Goal: Communication & Community: Answer question/provide support

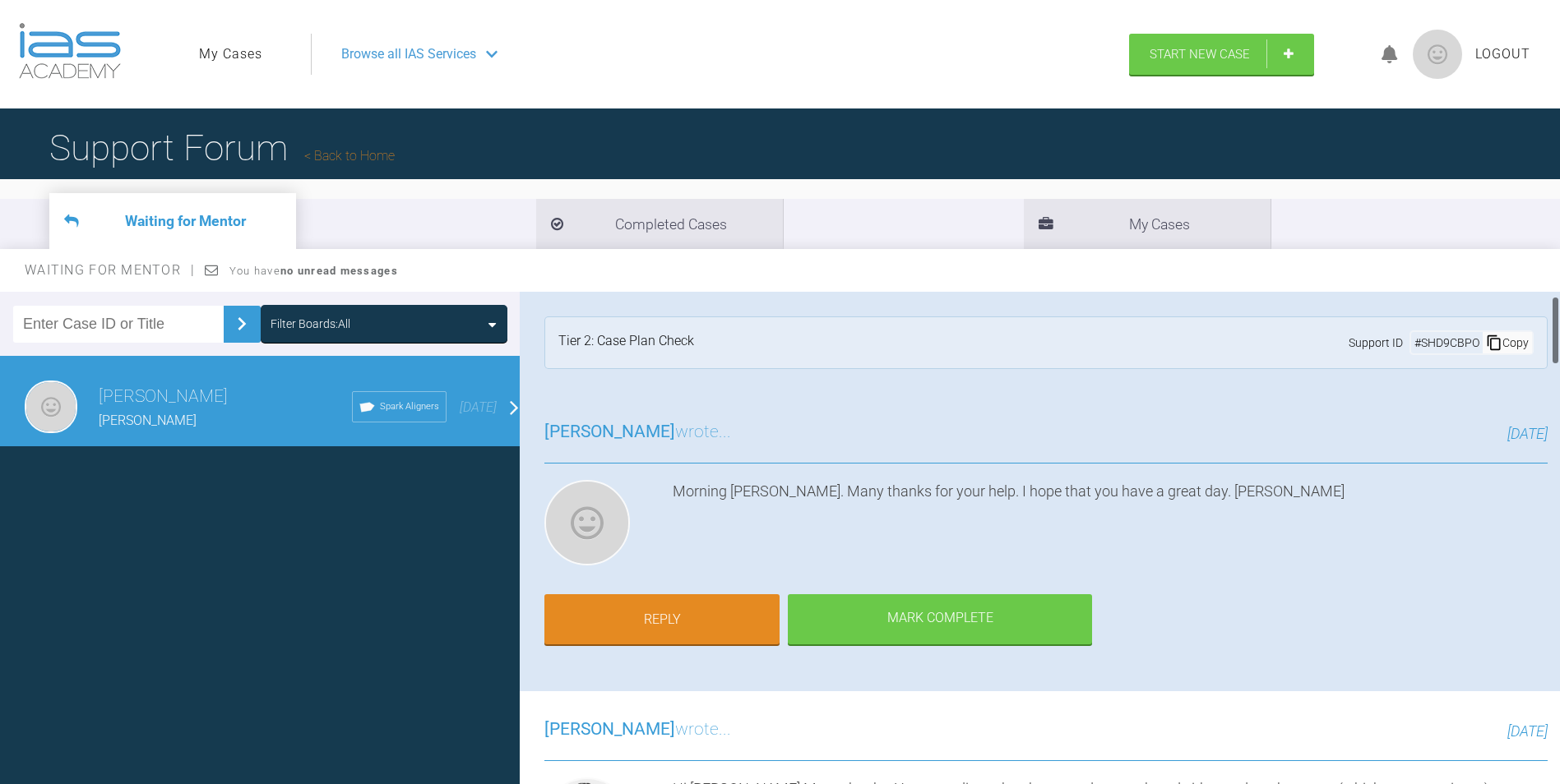
scroll to position [82, 0]
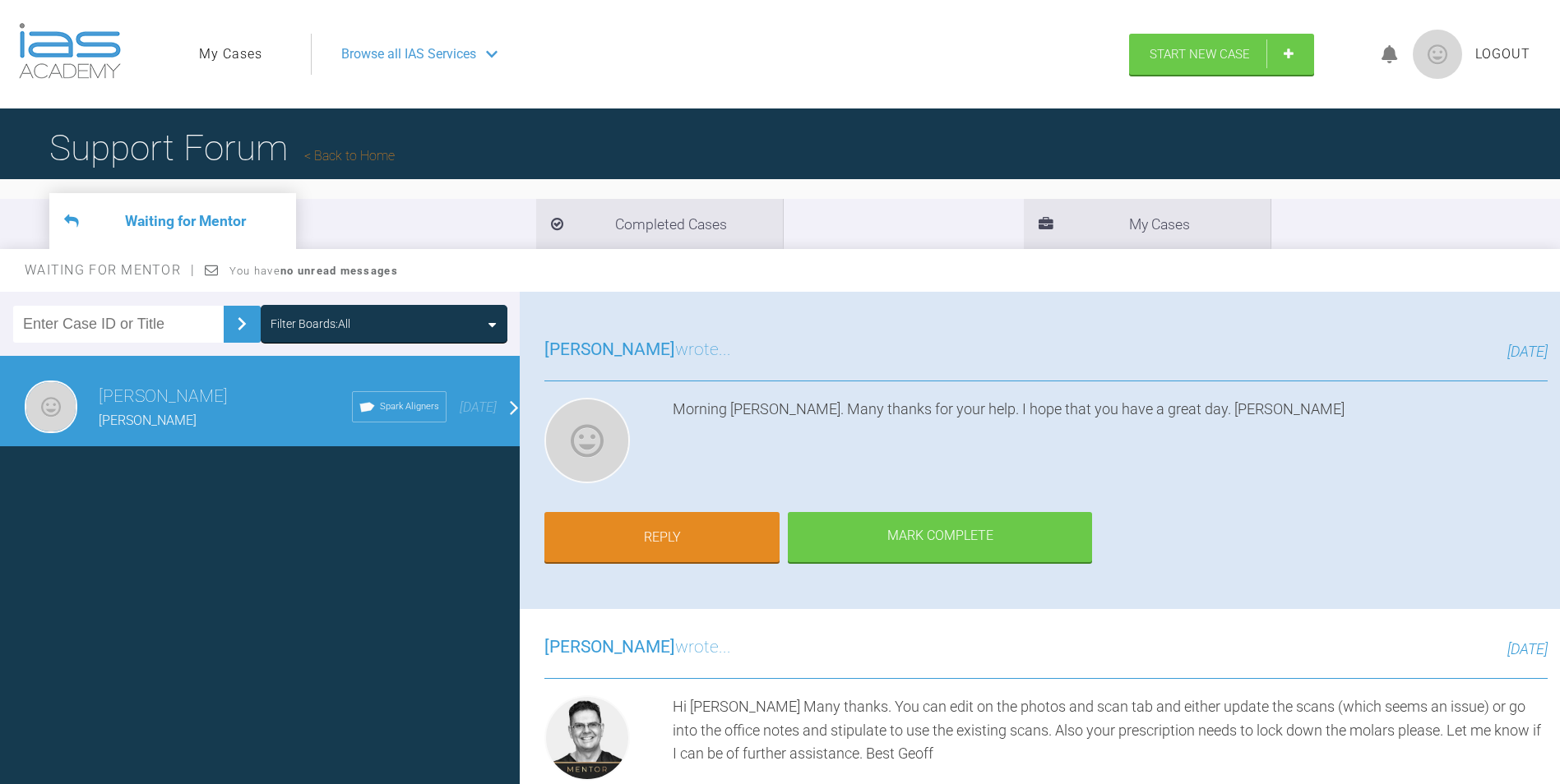
click at [677, 655] on h3 "[PERSON_NAME] wrote..." at bounding box center [638, 648] width 187 height 28
drag, startPoint x: 677, startPoint y: 655, endPoint x: 804, endPoint y: 652, distance: 127.0
click at [804, 652] on div "[DATE]" at bounding box center [1139, 650] width 817 height 24
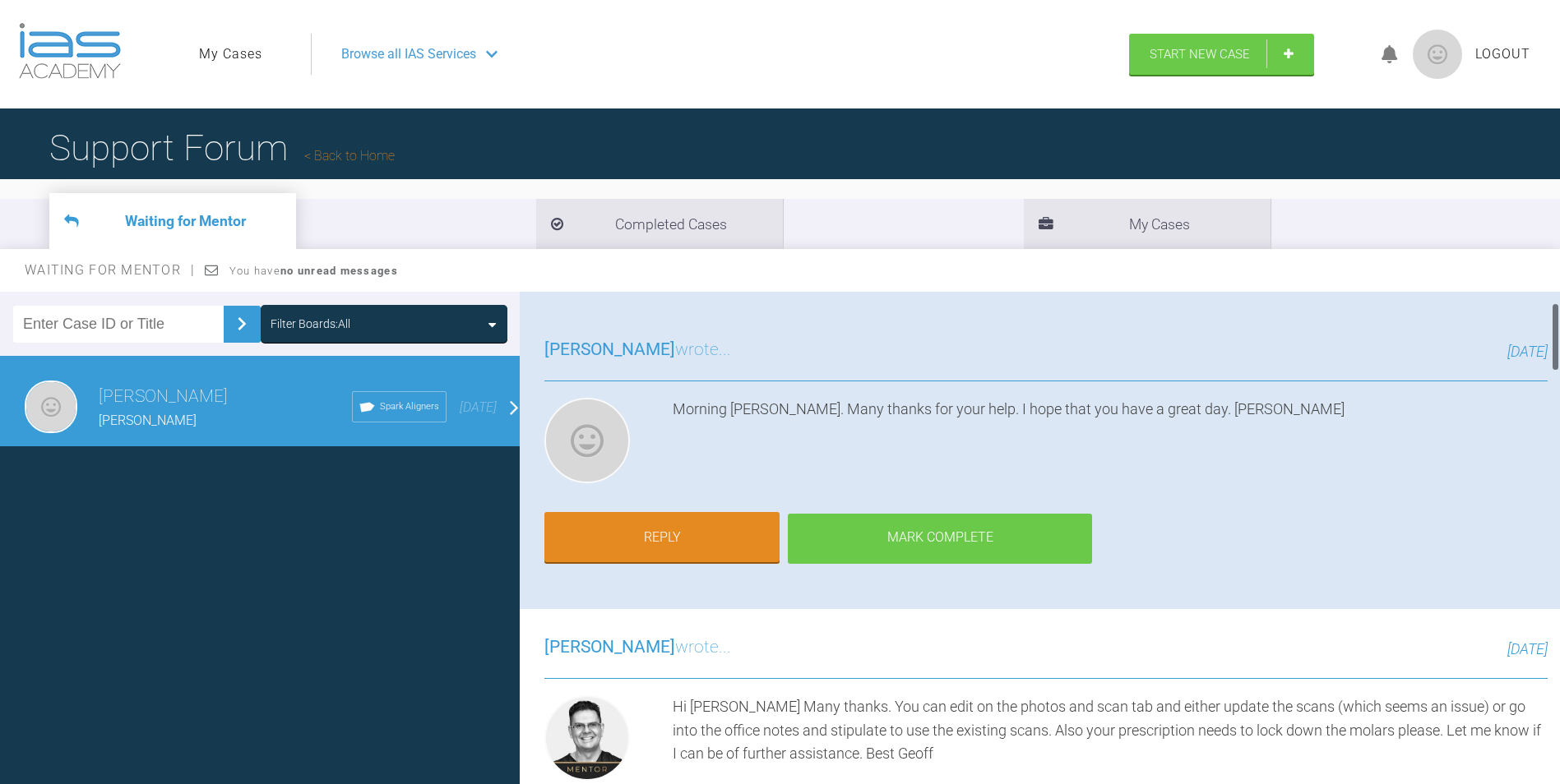
click at [950, 554] on div "Mark Complete" at bounding box center [940, 539] width 304 height 51
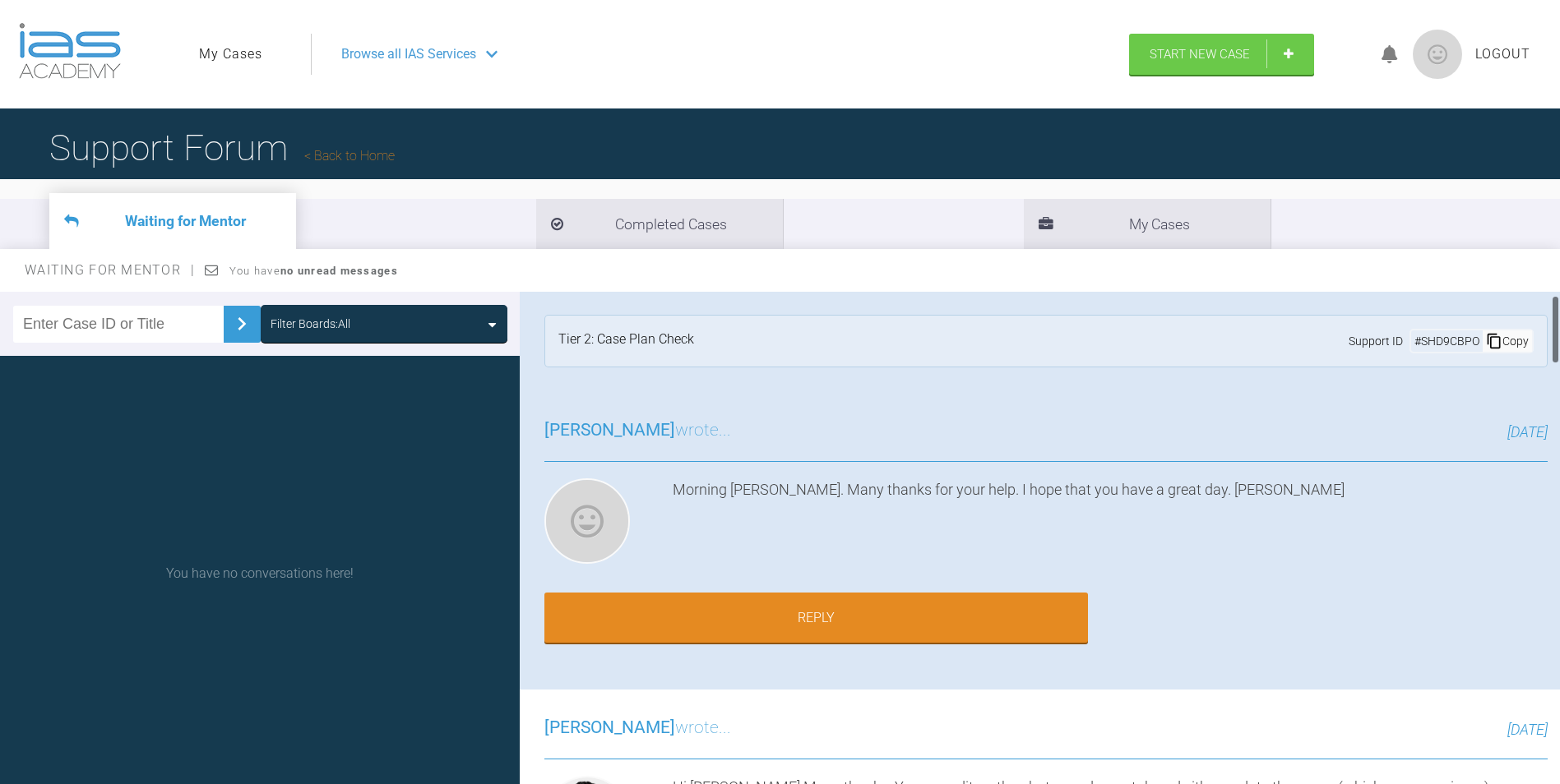
scroll to position [0, 0]
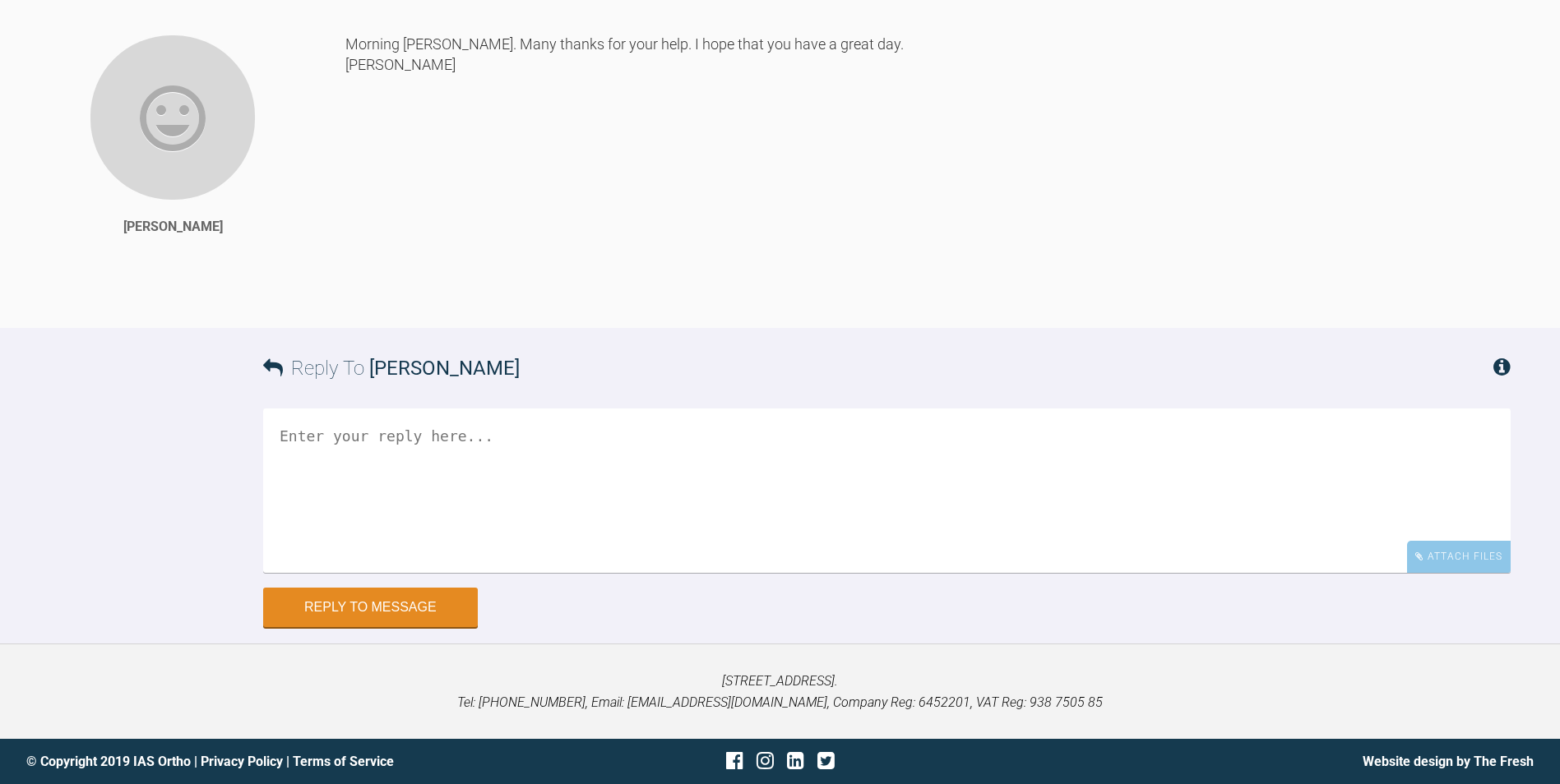
scroll to position [4774, 0]
click at [379, 442] on textarea at bounding box center [887, 491] width 1248 height 165
click at [288, 428] on textarea "morning Geoff" at bounding box center [887, 491] width 1248 height 165
drag, startPoint x: 338, startPoint y: 437, endPoint x: 247, endPoint y: 433, distance: 91.1
click at [247, 433] on div "Reply To Jacqueline Fergus Morning Geoff Attach Files Drag and drop files here!…" at bounding box center [780, 477] width 1560 height 299
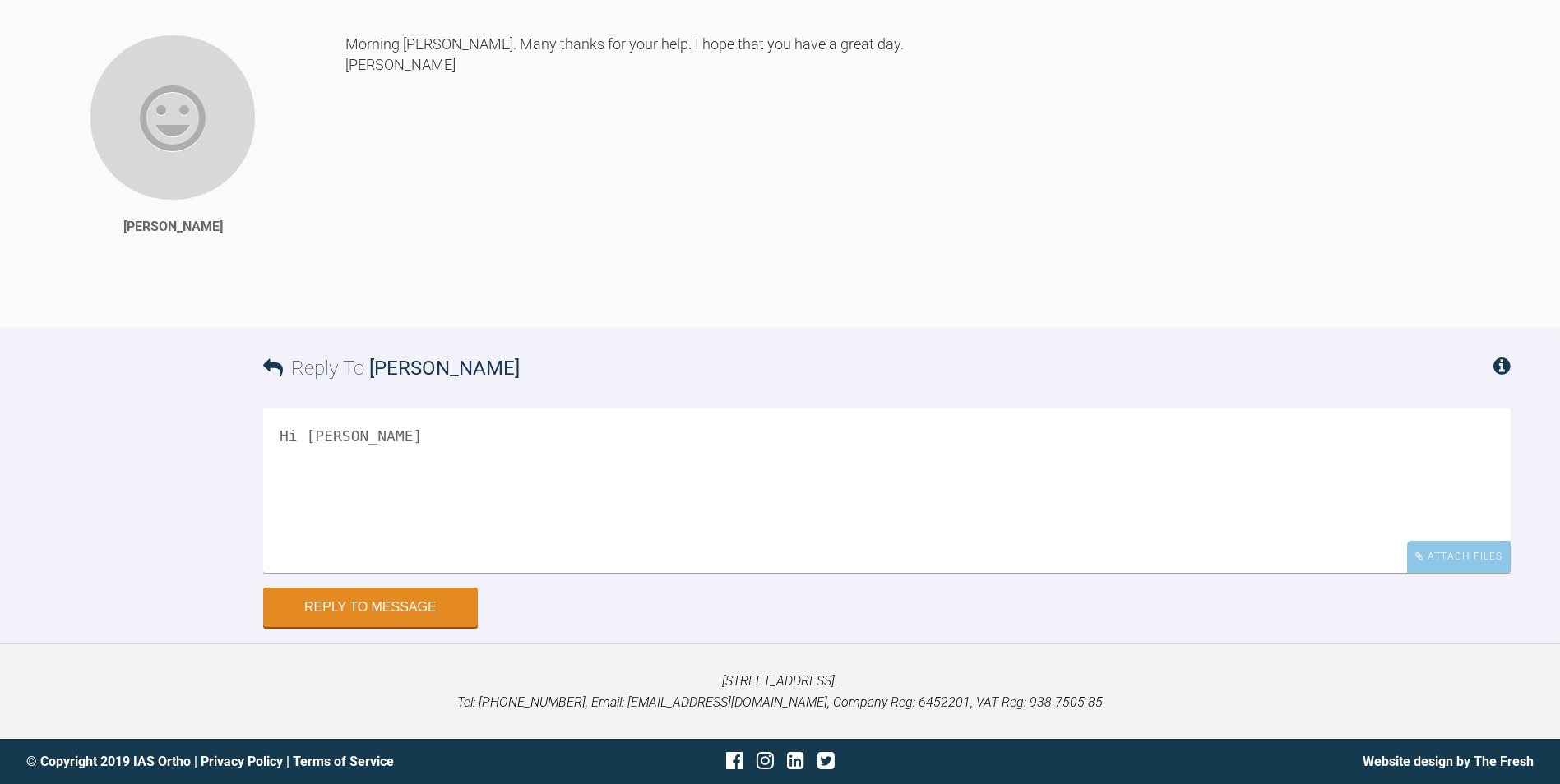
click at [363, 431] on textarea "Hi Geoff" at bounding box center [887, 491] width 1248 height 165
click at [440, 467] on textarea "Hi Geoff I have sent a coupleof emails but havent been able to touch base with …" at bounding box center [887, 491] width 1248 height 165
click at [938, 464] on textarea "Hi Geoff I have sent a couple of emails but havent been able to touch base with…" at bounding box center [887, 491] width 1248 height 165
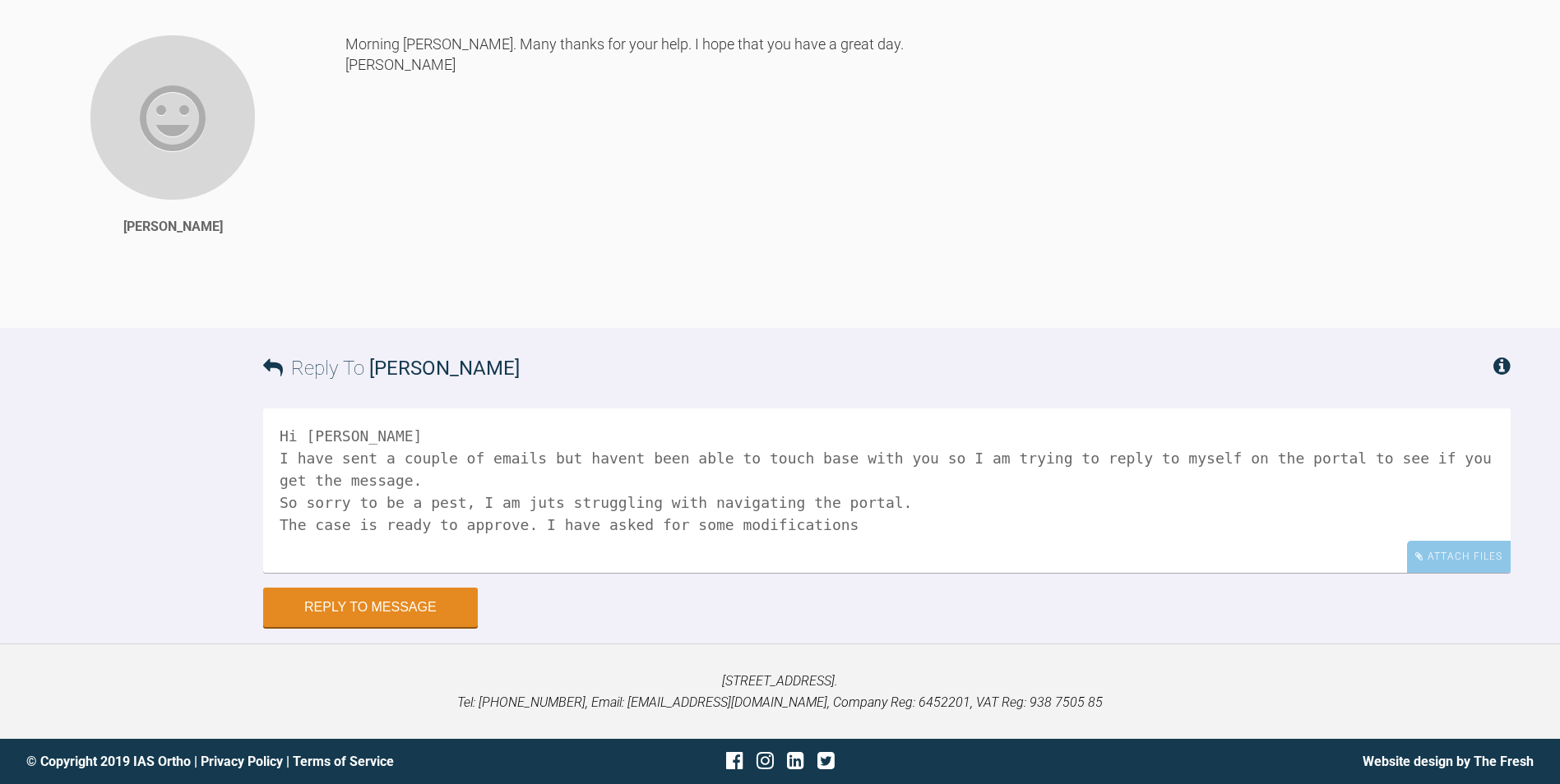
drag, startPoint x: 577, startPoint y: 522, endPoint x: 540, endPoint y: 523, distance: 37.0
click at [540, 523] on textarea "Hi Geoff I have sent a couple of emails but havent been able to touch base with…" at bounding box center [887, 491] width 1248 height 165
click at [776, 527] on textarea "Hi Geoff I have sent a couple of emails but havent been able to touch base with…" at bounding box center [887, 491] width 1248 height 165
click at [1190, 531] on textarea "Hi Geoff I have sent a couple of emails but havent been able to touch base with…" at bounding box center [887, 491] width 1248 height 165
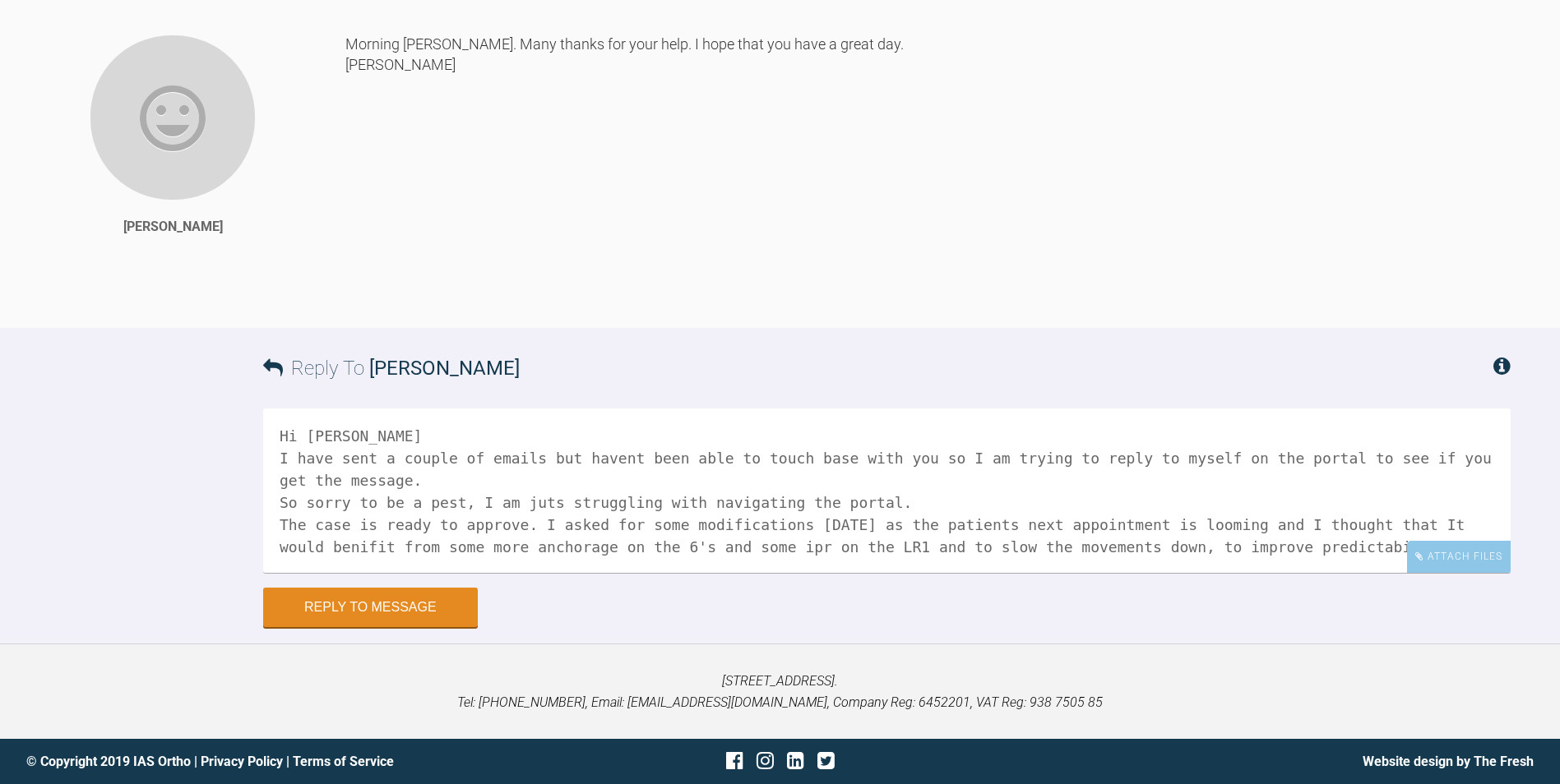
click at [1425, 532] on textarea "Hi Geoff I have sent a couple of emails but havent been able to touch base with…" at bounding box center [887, 491] width 1248 height 165
click at [1266, 544] on textarea "Hi Geoff I have sent a couple of emails but havent been able to touch base with…" at bounding box center [887, 491] width 1248 height 165
click at [1273, 558] on textarea "Hi Geoff I have sent a couple of emails but haven't been able to touch base wit…" at bounding box center [887, 491] width 1248 height 165
drag, startPoint x: 508, startPoint y: 527, endPoint x: 453, endPoint y: 522, distance: 55.2
click at [453, 522] on textarea "Hi Geoff I have sent a couple of emails but haven't been able to touch base wit…" at bounding box center [887, 491] width 1248 height 165
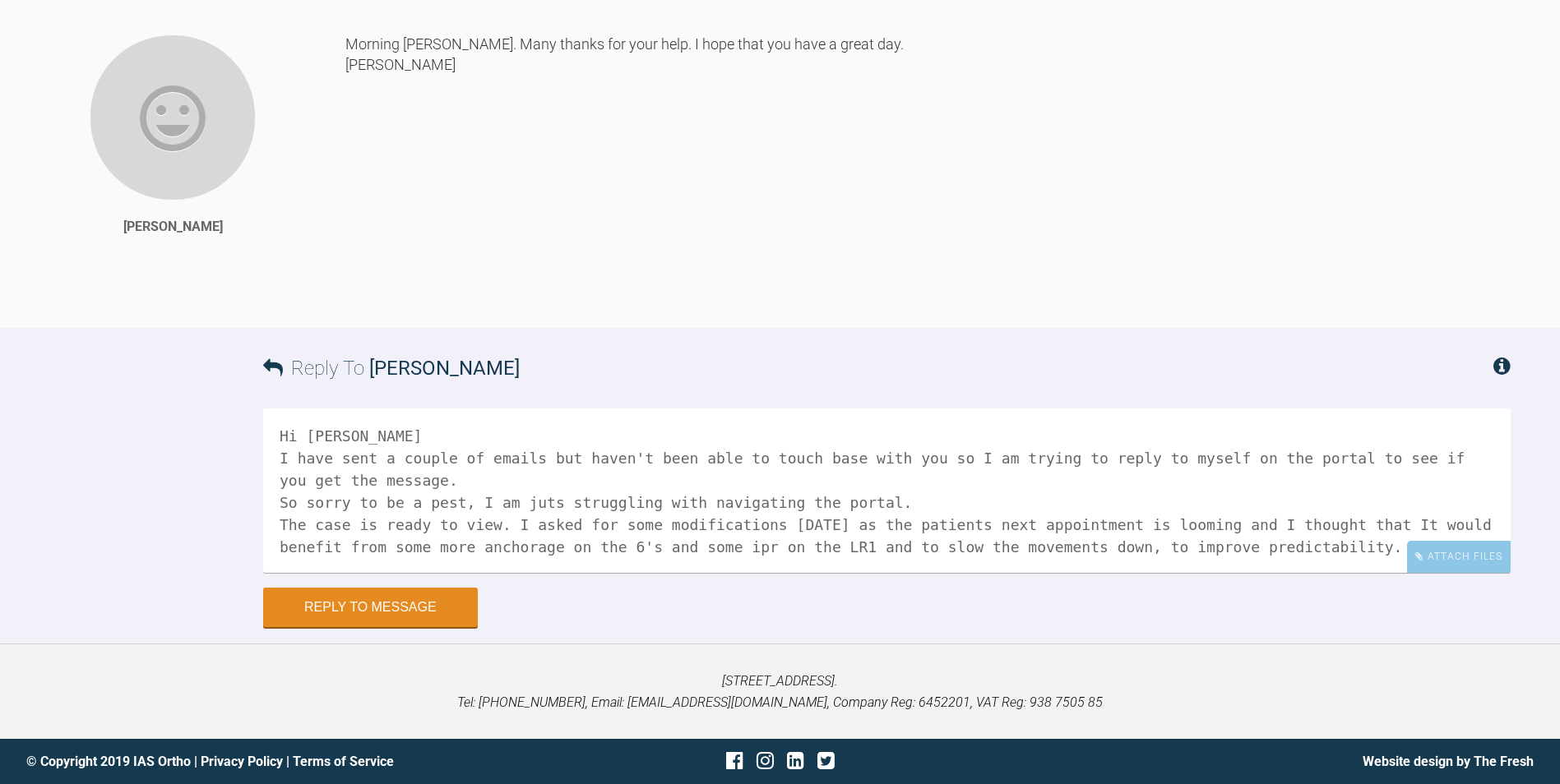
click at [658, 566] on textarea "Hi Geoff I have sent a couple of emails but haven't been able to touch base wit…" at bounding box center [887, 491] width 1248 height 165
click at [526, 456] on textarea "Hi Geoff I have sent a couple of emails but haven't been able to touch base wit…" at bounding box center [887, 491] width 1248 height 165
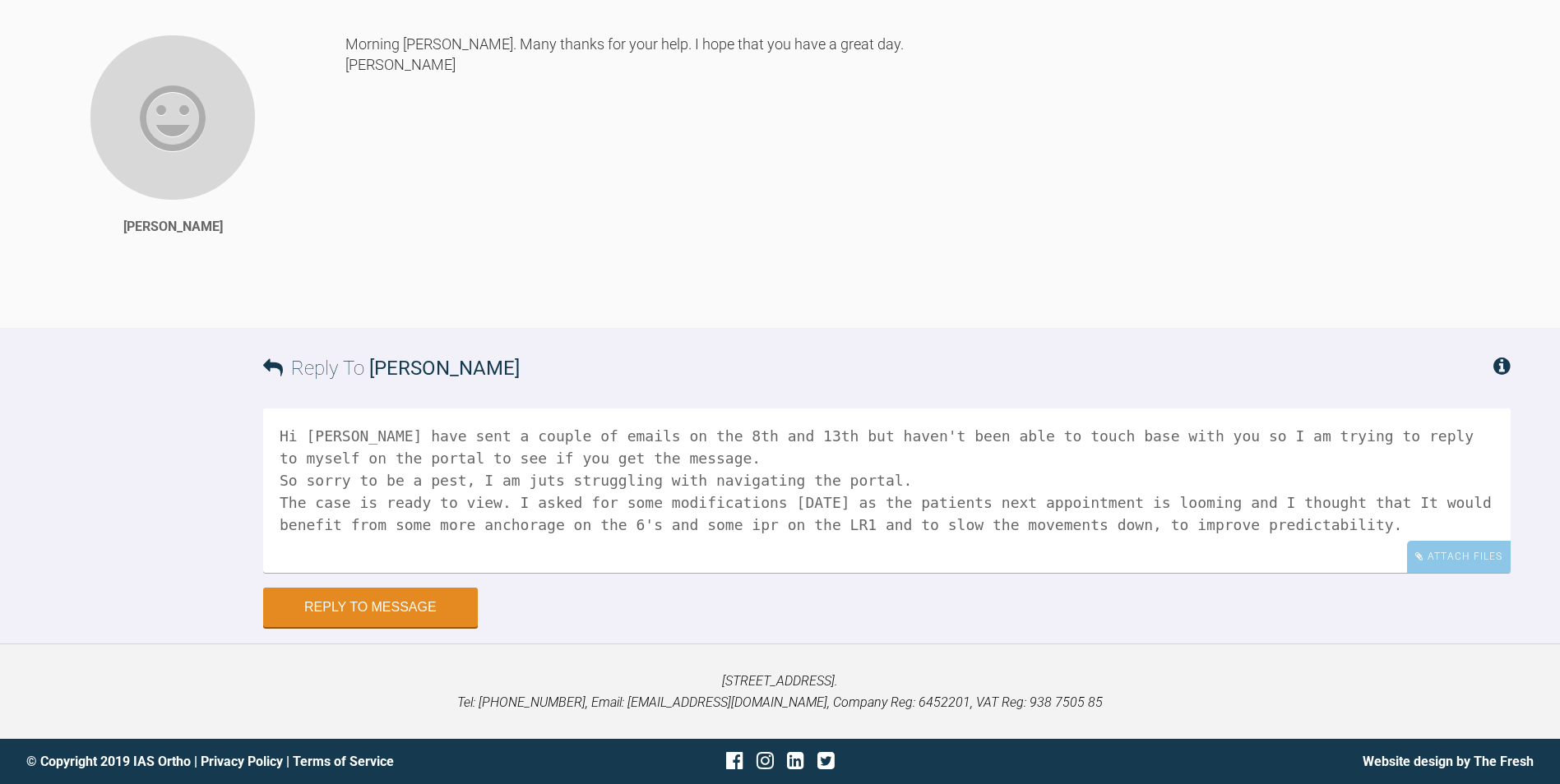
click at [534, 481] on textarea "Hi Geoff I have sent a couple of emails on the 8th and 13th but haven't been ab…" at bounding box center [887, 491] width 1248 height 165
click at [427, 478] on textarea "Hi Geoff I have sent a couple of emails on the 8th and 13th but haven't been ab…" at bounding box center [887, 491] width 1248 height 165
click at [524, 482] on textarea "Hi Geoff I have sent a couple of emails on the 8th and 13th but haven't been ab…" at bounding box center [887, 491] width 1248 height 165
click at [521, 502] on textarea "Hi Geoff I have sent a couple of emails on the 8th and 13th but haven't been ab…" at bounding box center [887, 491] width 1248 height 165
drag, startPoint x: 539, startPoint y: 502, endPoint x: 524, endPoint y: 502, distance: 15.0
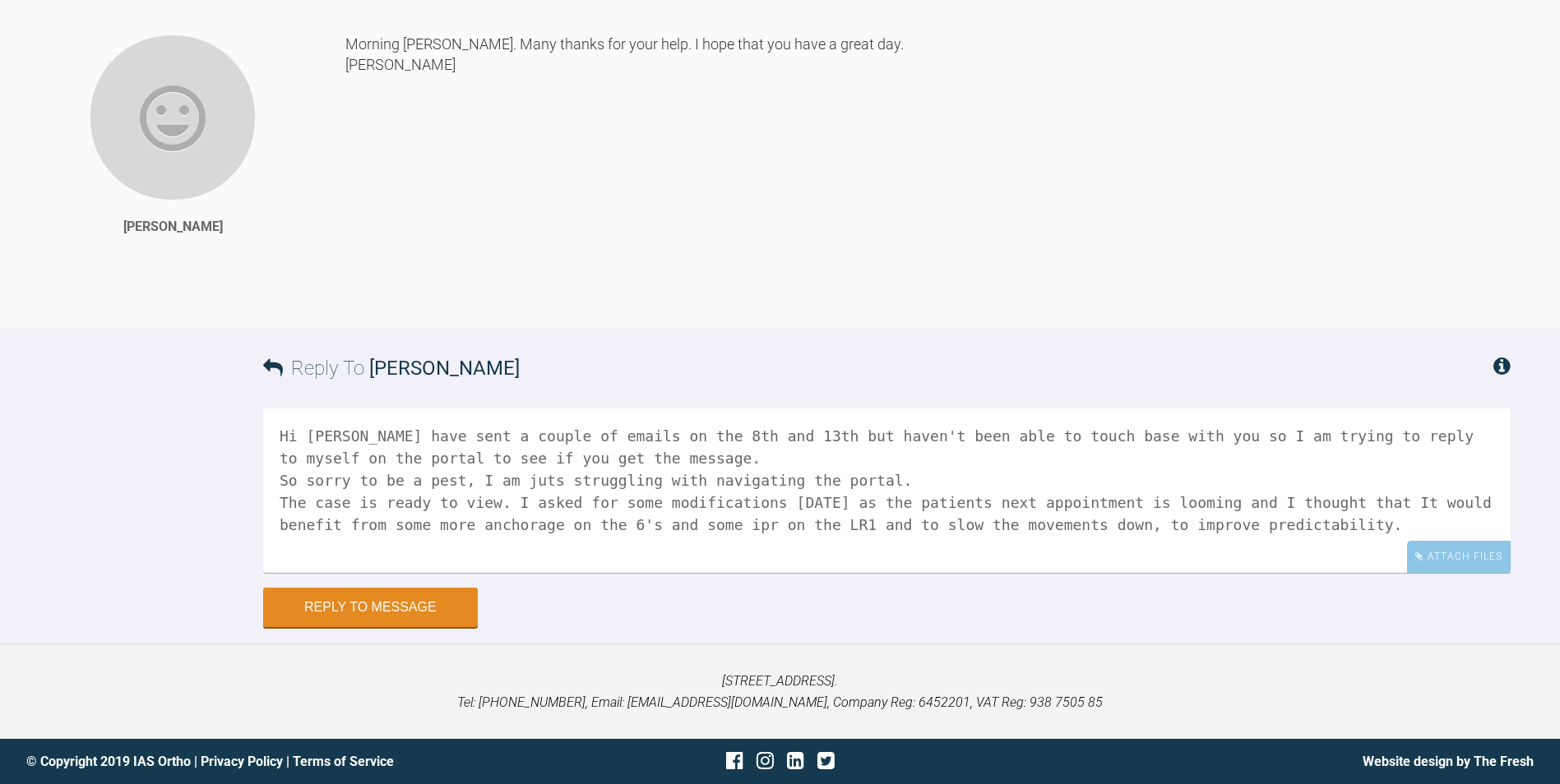
click at [524, 502] on textarea "Hi Geoff I have sent a couple of emails on the 8th and 13th but haven't been ab…" at bounding box center [887, 491] width 1248 height 165
click at [559, 532] on textarea "Hi Geoff I have sent a couple of emails on the 8th and 13th but haven't been ab…" at bounding box center [887, 491] width 1248 height 165
click at [1267, 546] on textarea "Hi Geoff I have sent a couple of emails on the 8th and 13th but haven't been ab…" at bounding box center [887, 491] width 1248 height 165
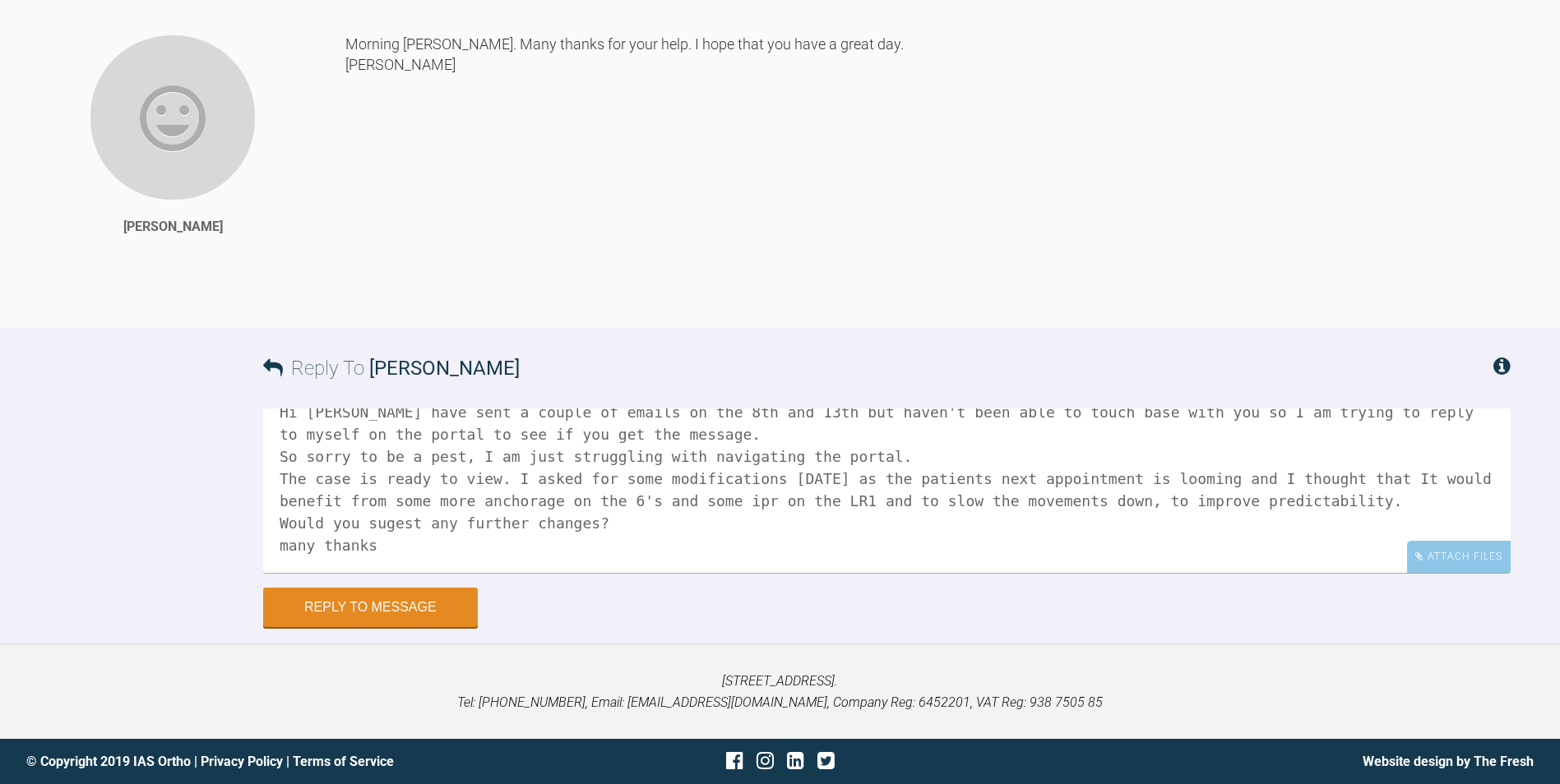
scroll to position [49, 0]
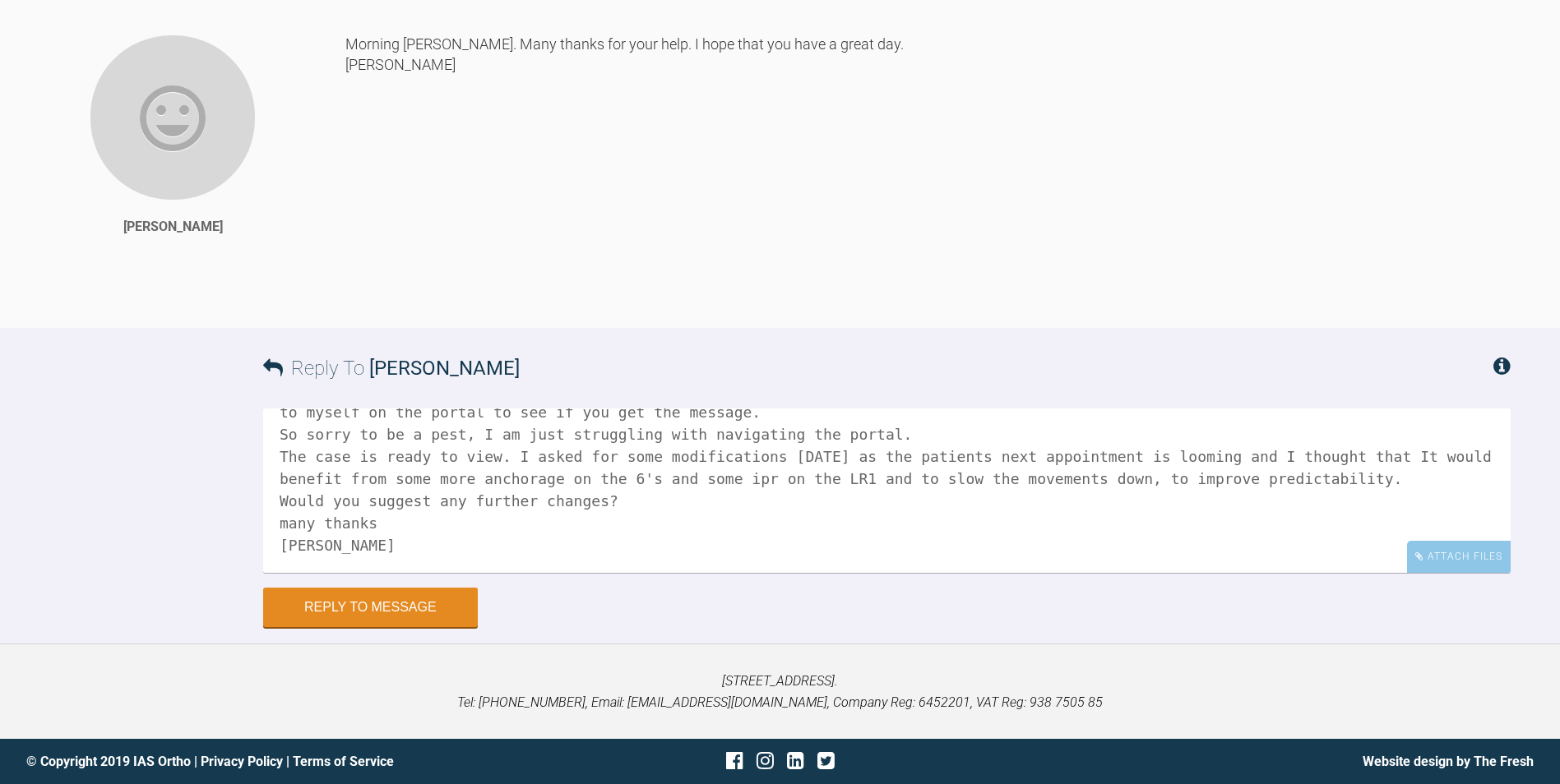
type textarea "Hi Geoff I have sent a couple of emails on the 8th and 13th but haven't been ab…"
click at [600, 657] on div "Towergate House, 22 Wintersells Road, Byfleet, West Byfleet, KT14 7LF. Tel: 019…" at bounding box center [780, 691] width 1560 height 96
click at [369, 608] on button "Reply to Message" at bounding box center [370, 609] width 215 height 39
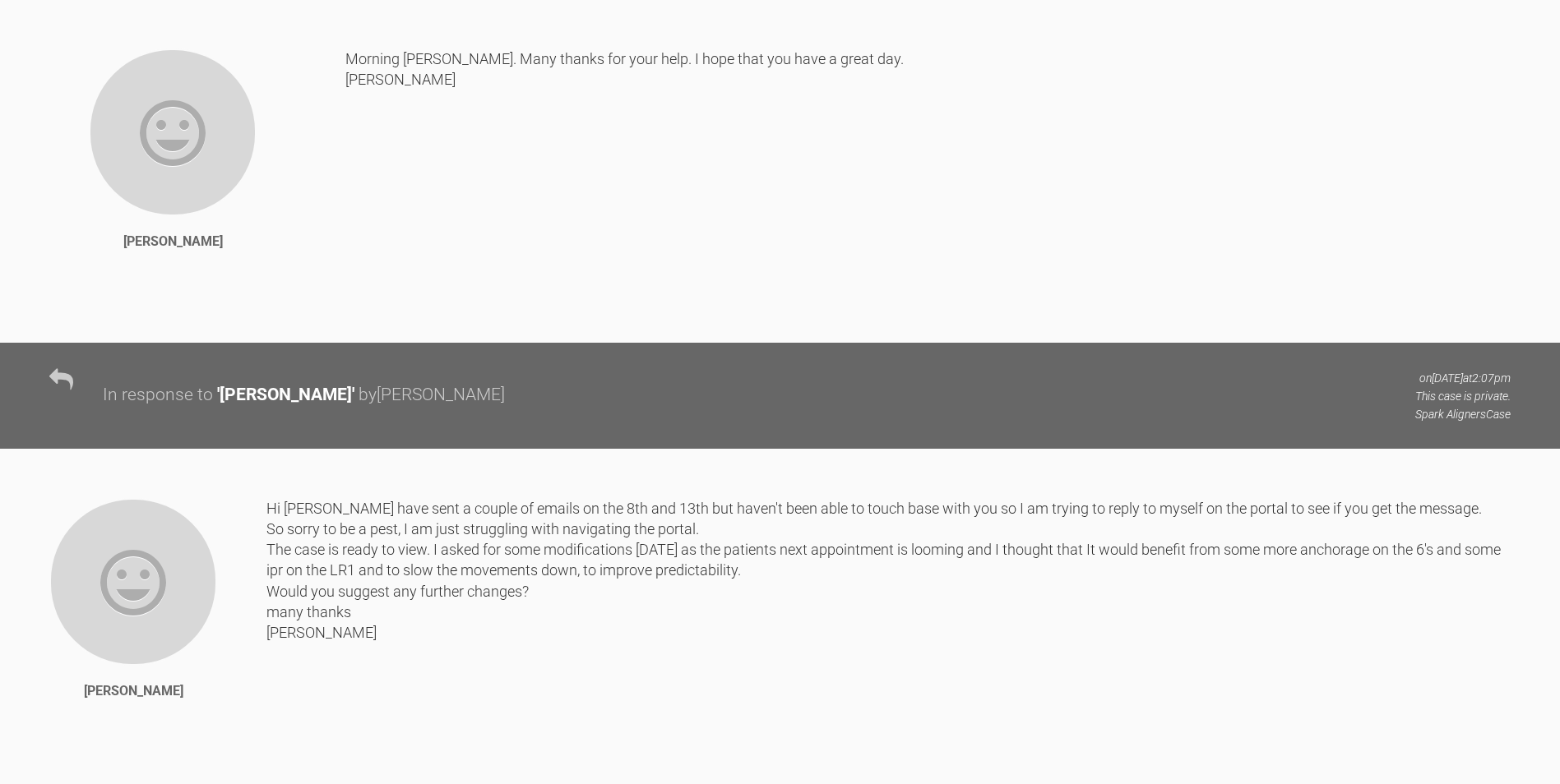
scroll to position [4073, 0]
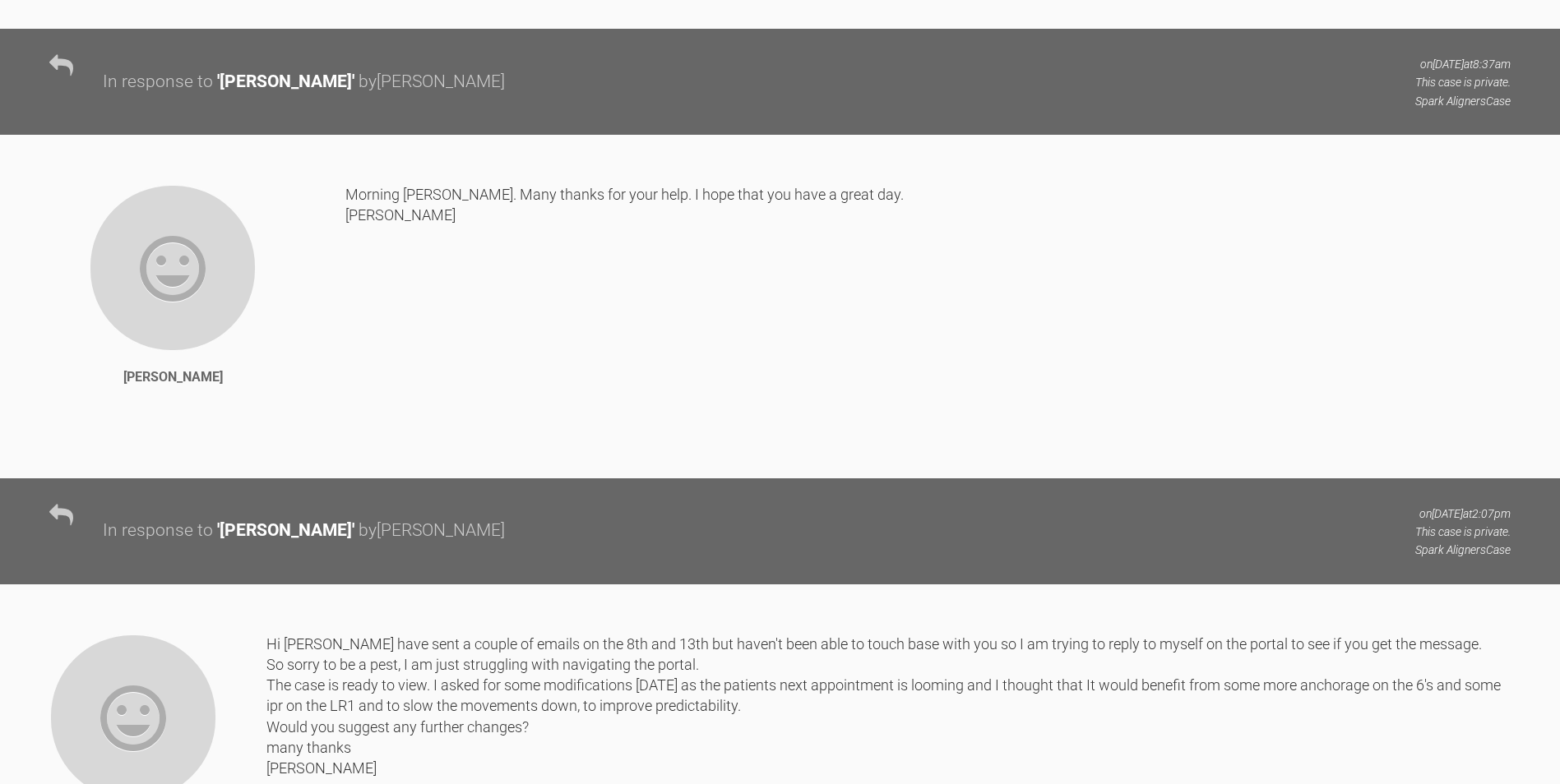
drag, startPoint x: 190, startPoint y: 214, endPoint x: 720, endPoint y: 304, distance: 537.6
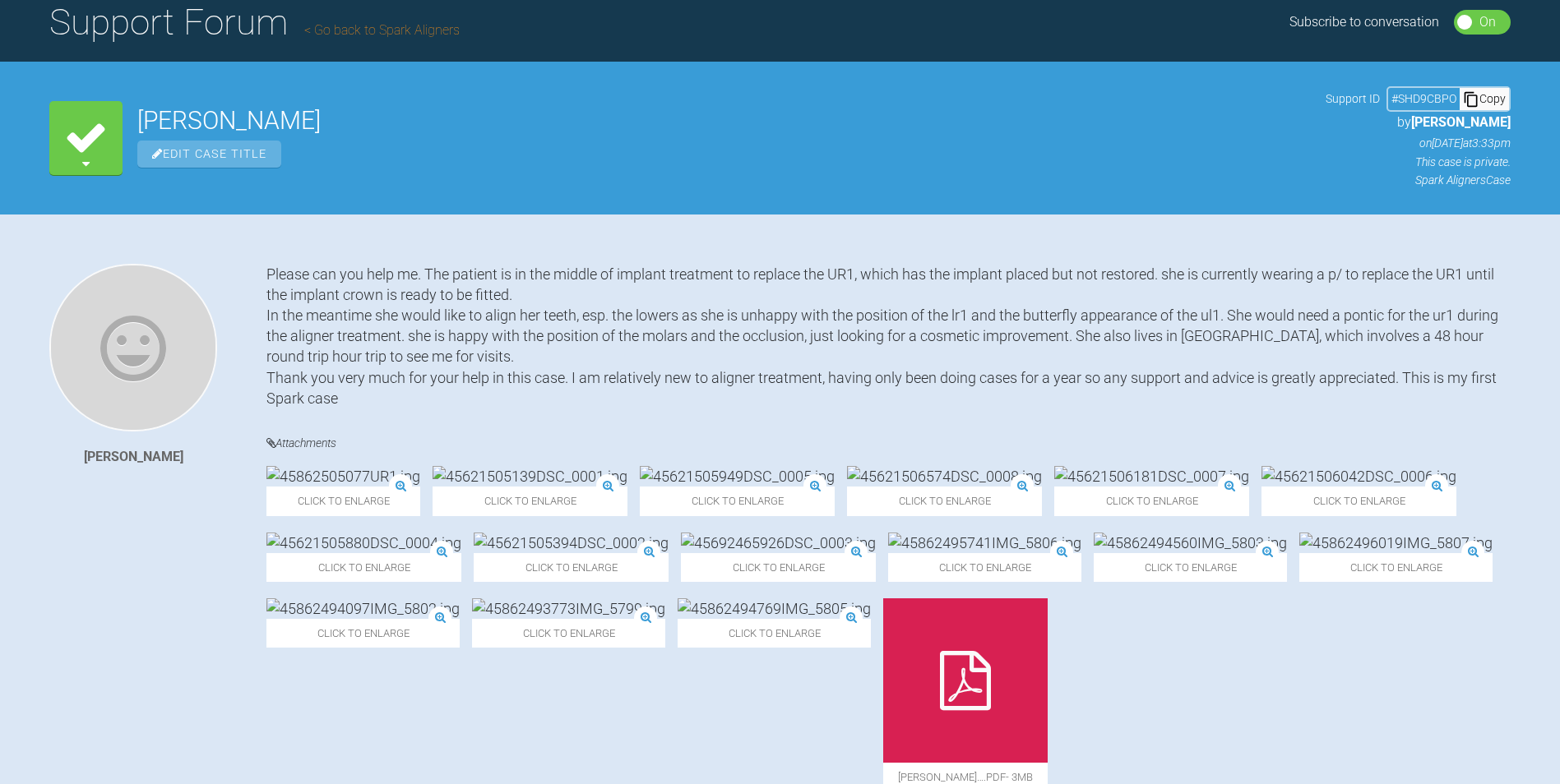
scroll to position [0, 0]
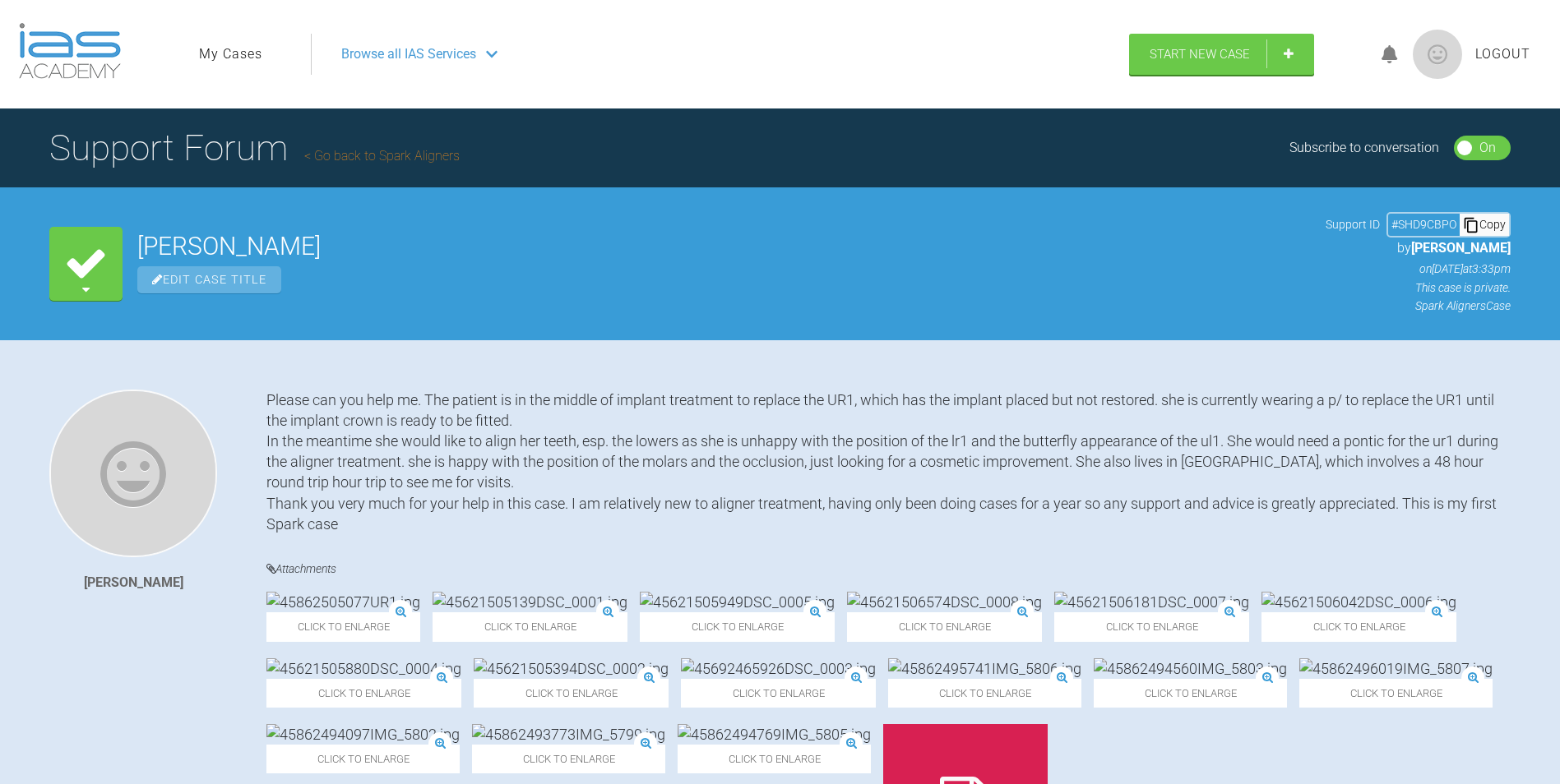
click at [86, 287] on icon at bounding box center [86, 289] width 7 height 13
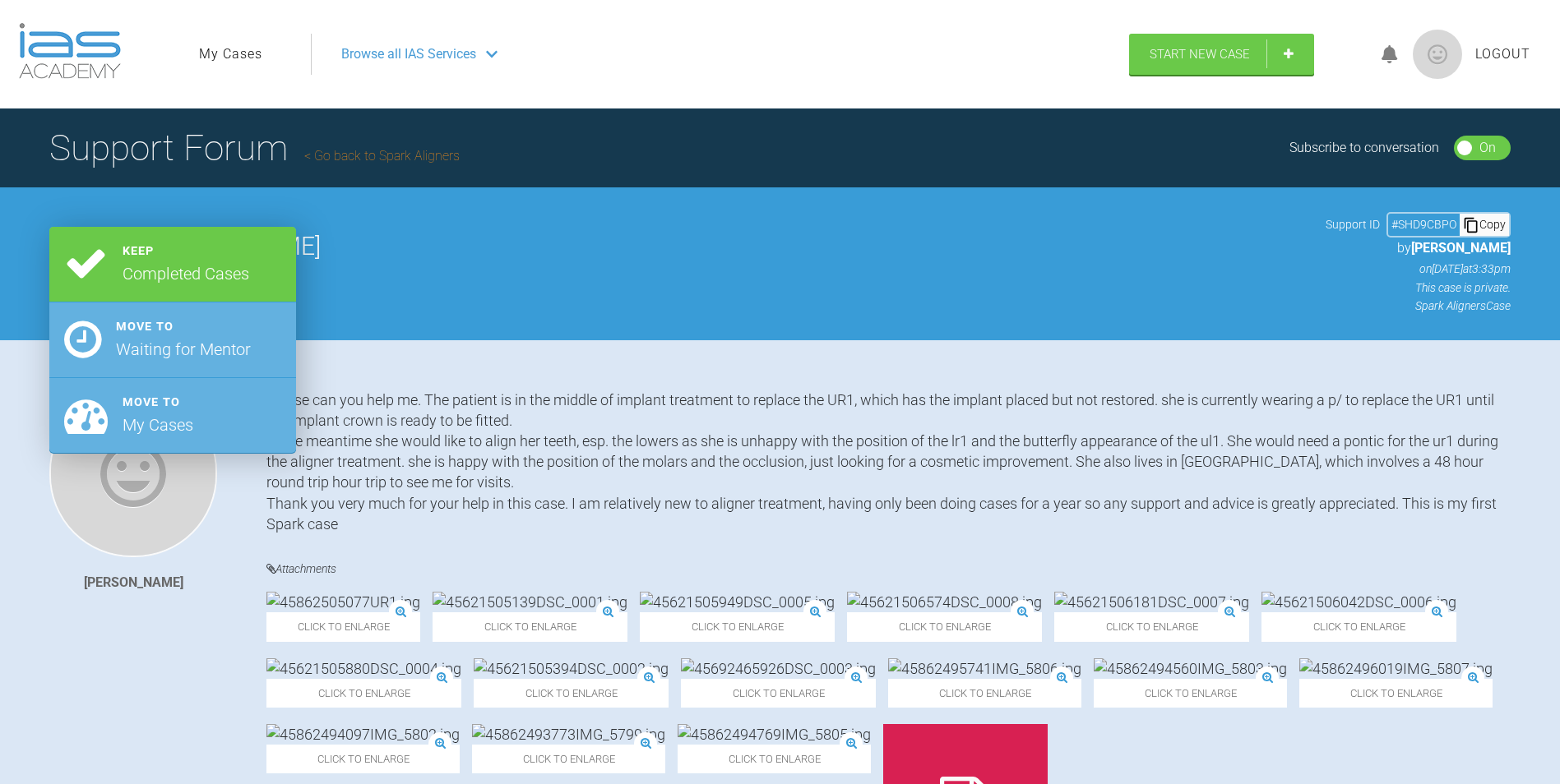
click at [468, 262] on div "Julie Odie Edit Case Title" at bounding box center [725, 264] width 1174 height 60
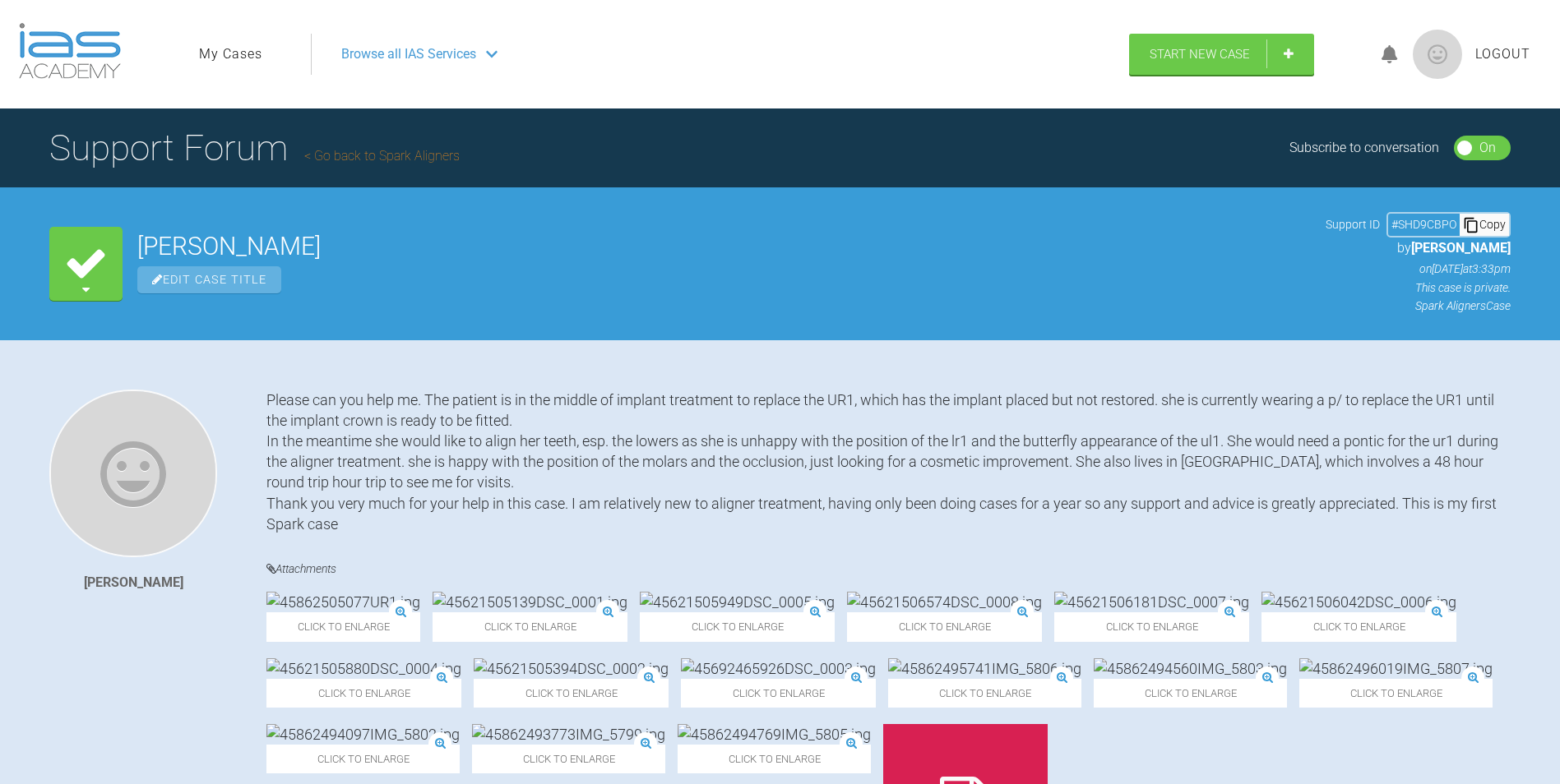
click at [1439, 58] on img at bounding box center [1438, 54] width 49 height 49
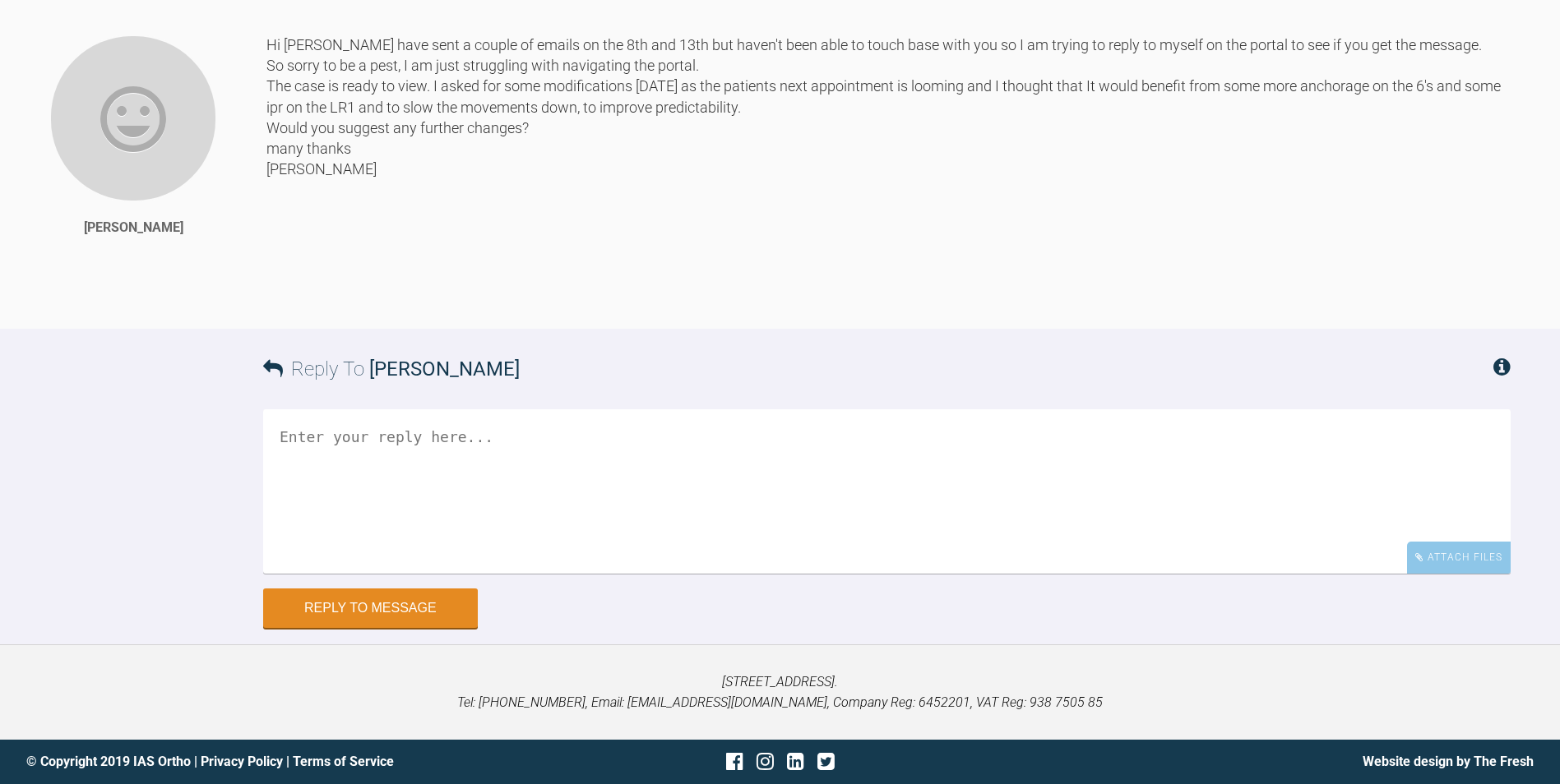
scroll to position [5223, 0]
